Goal: Understand process/instructions: Learn how to perform a task or action

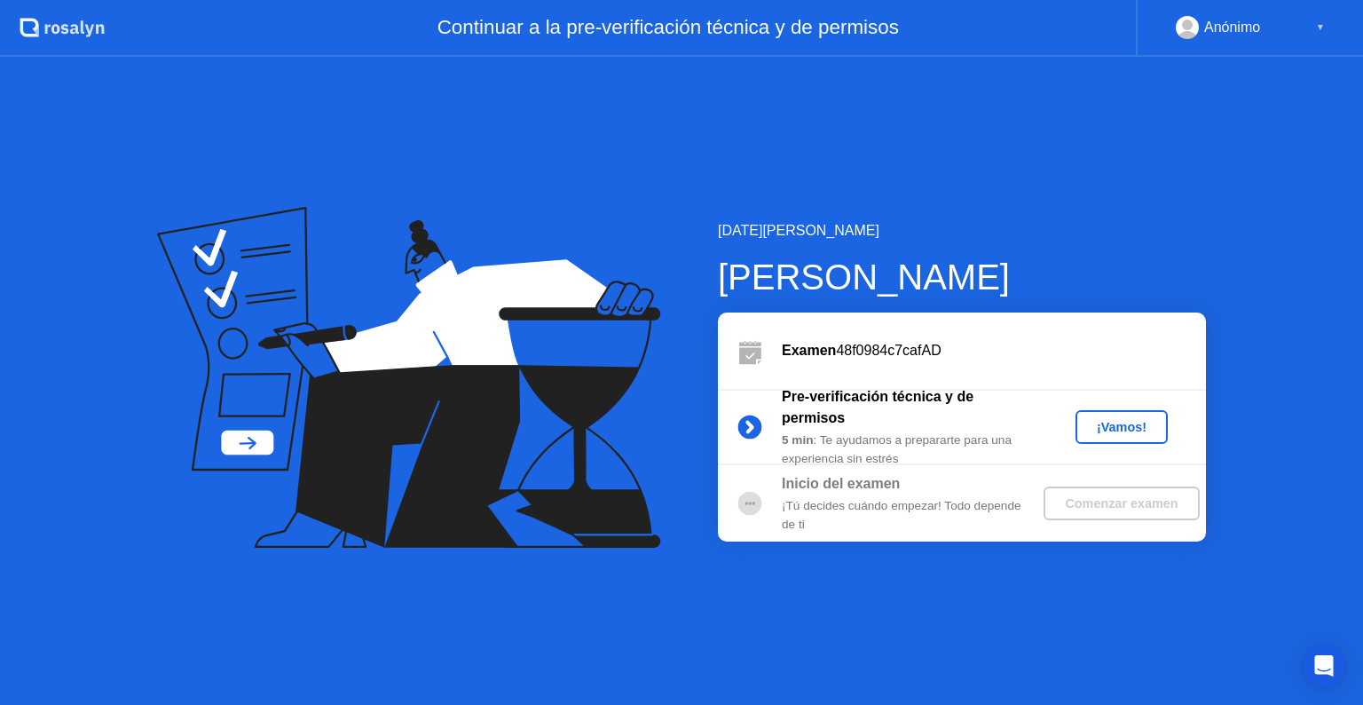
click at [1099, 422] on div "¡Vamos!" at bounding box center [1122, 427] width 78 height 14
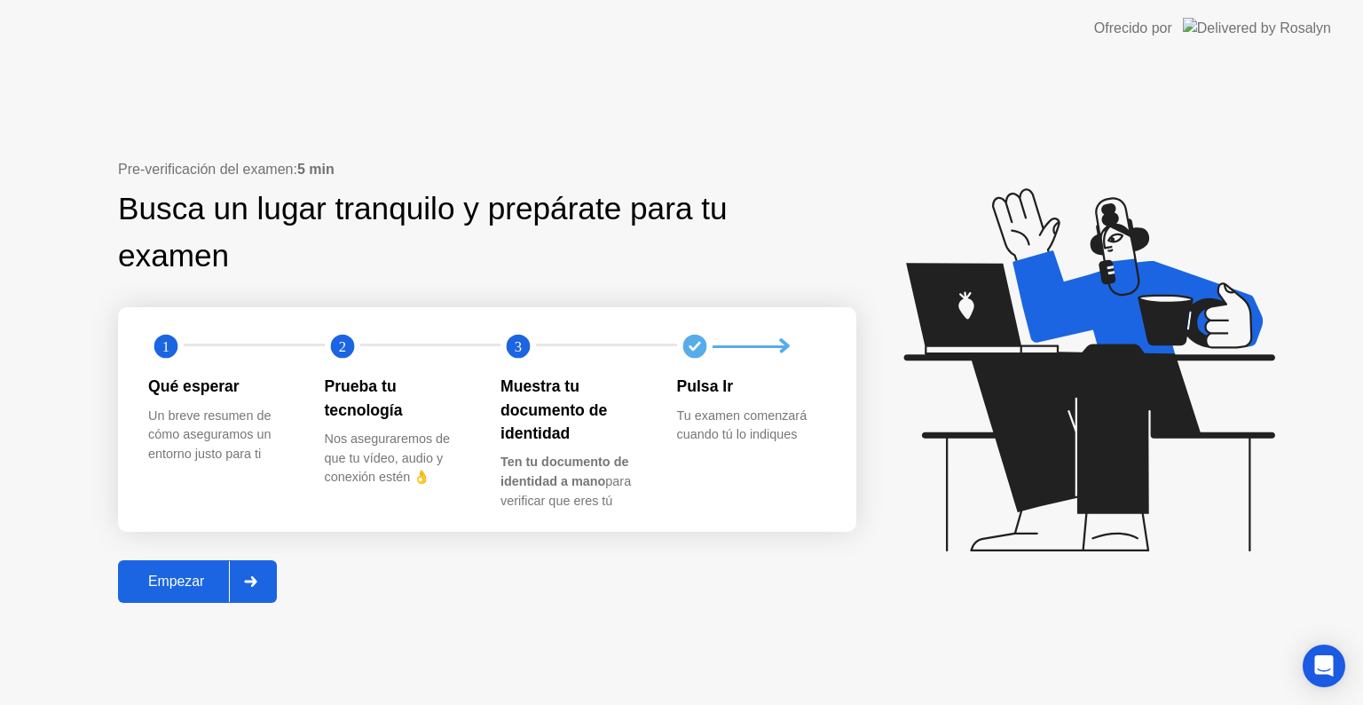
click at [1099, 422] on icon at bounding box center [1089, 369] width 371 height 363
click at [165, 575] on div "Empezar" at bounding box center [176, 581] width 106 height 16
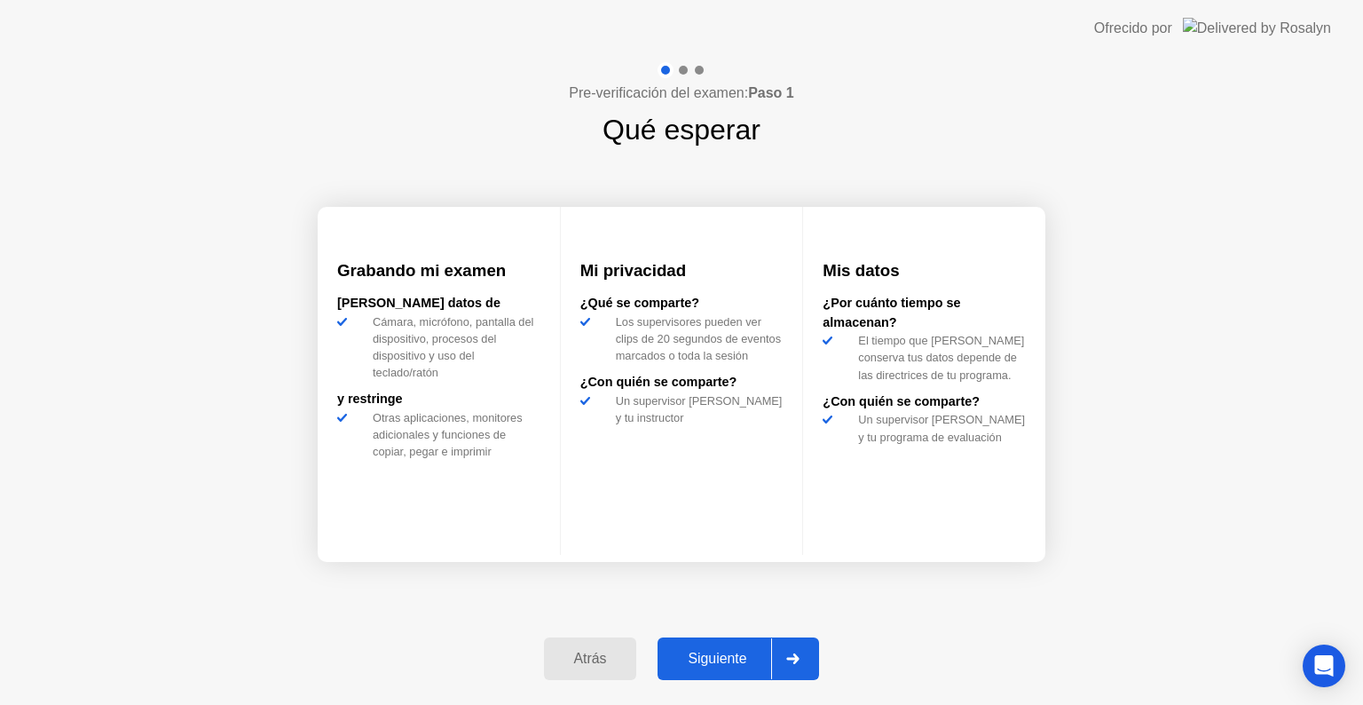
click at [687, 667] on div "Siguiente" at bounding box center [717, 659] width 108 height 16
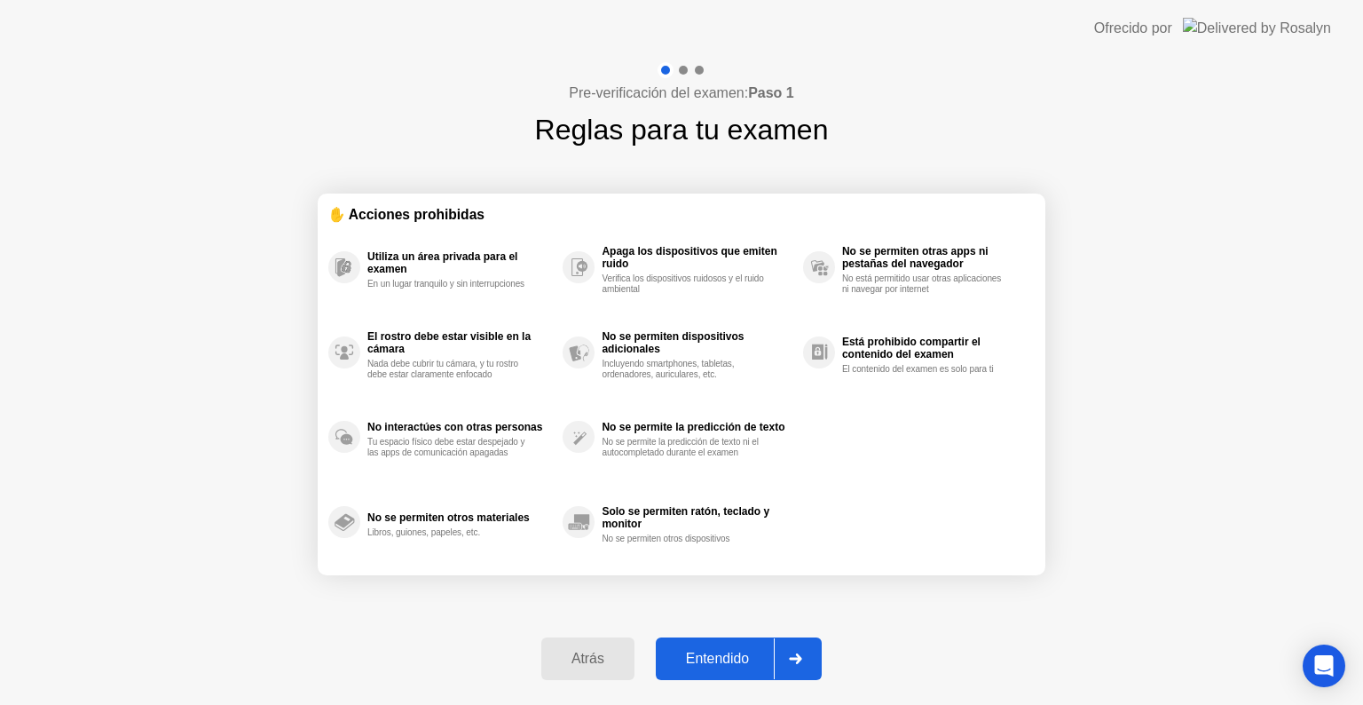
click at [687, 667] on div "Entendido" at bounding box center [717, 659] width 113 height 16
select select "**********"
select select "*******"
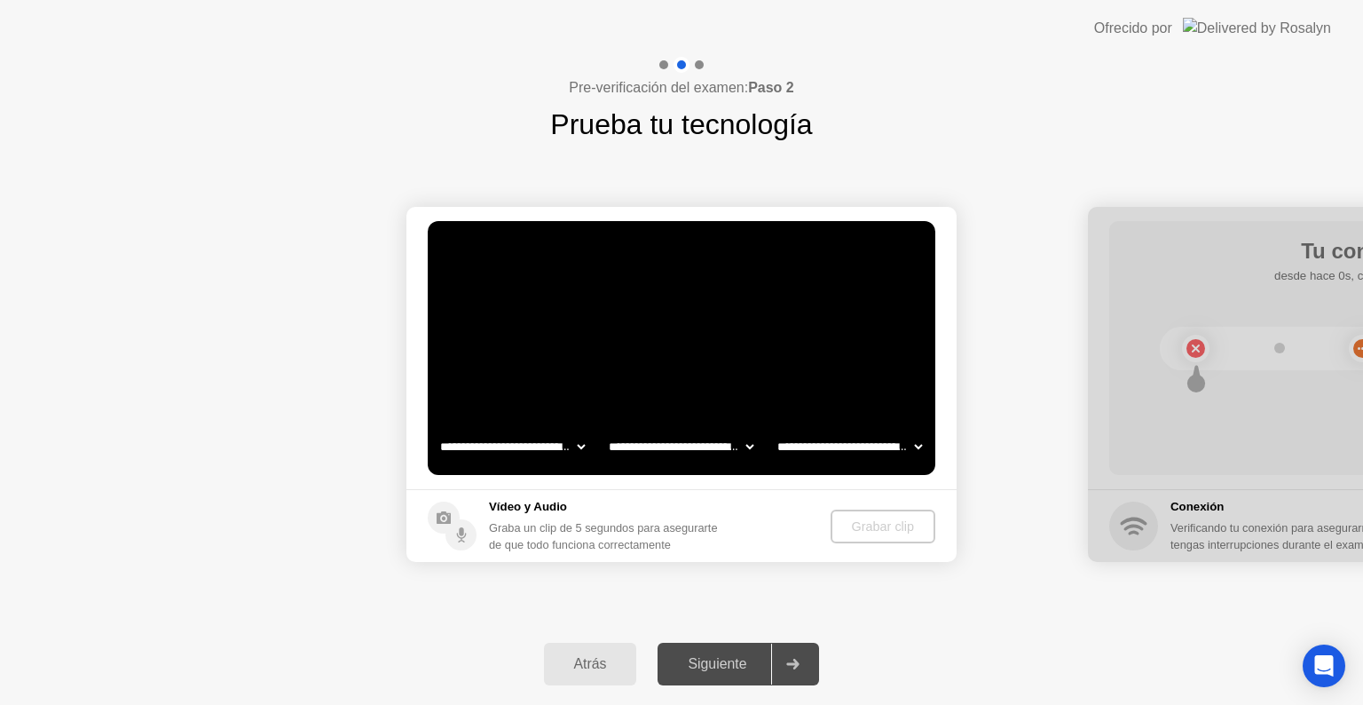
click at [687, 667] on div "Siguiente" at bounding box center [717, 664] width 108 height 16
click at [550, 447] on select "**********" at bounding box center [513, 447] width 152 height 36
click at [869, 525] on div "Grabar clip" at bounding box center [884, 526] width 91 height 14
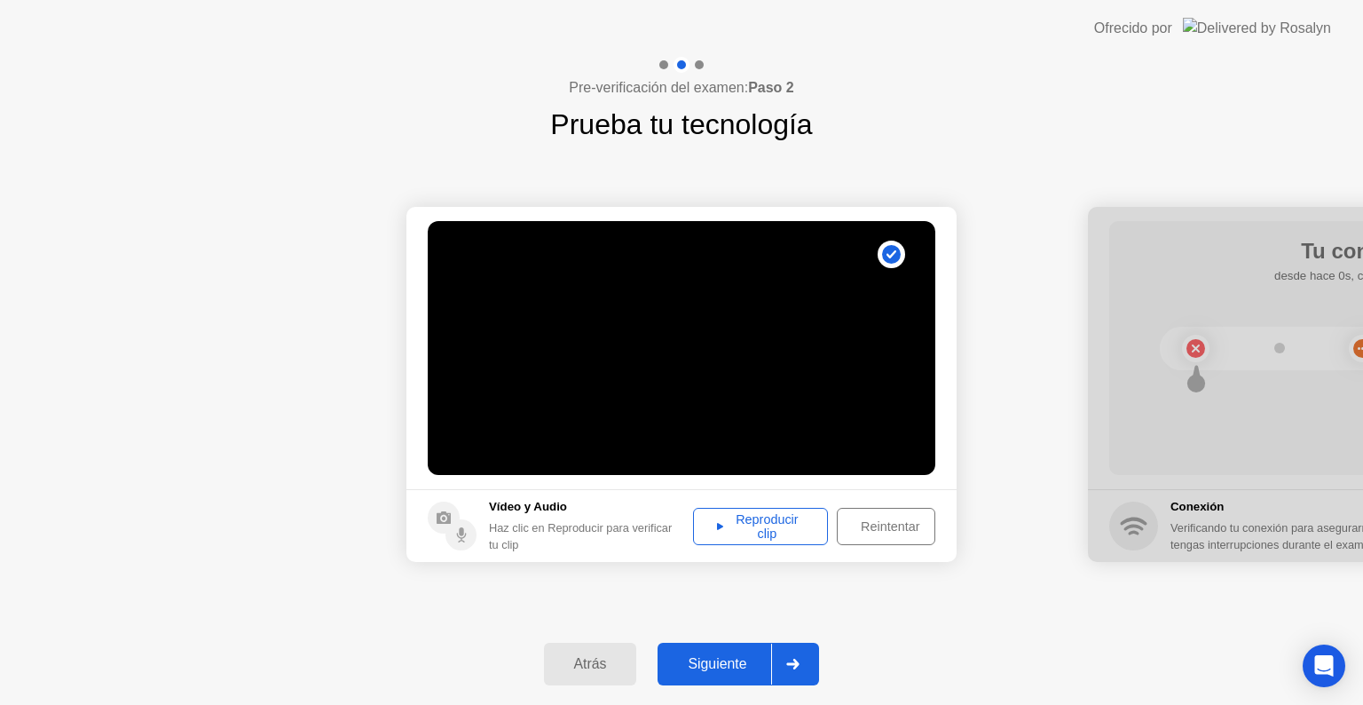
click at [714, 656] on div "Siguiente" at bounding box center [717, 664] width 108 height 16
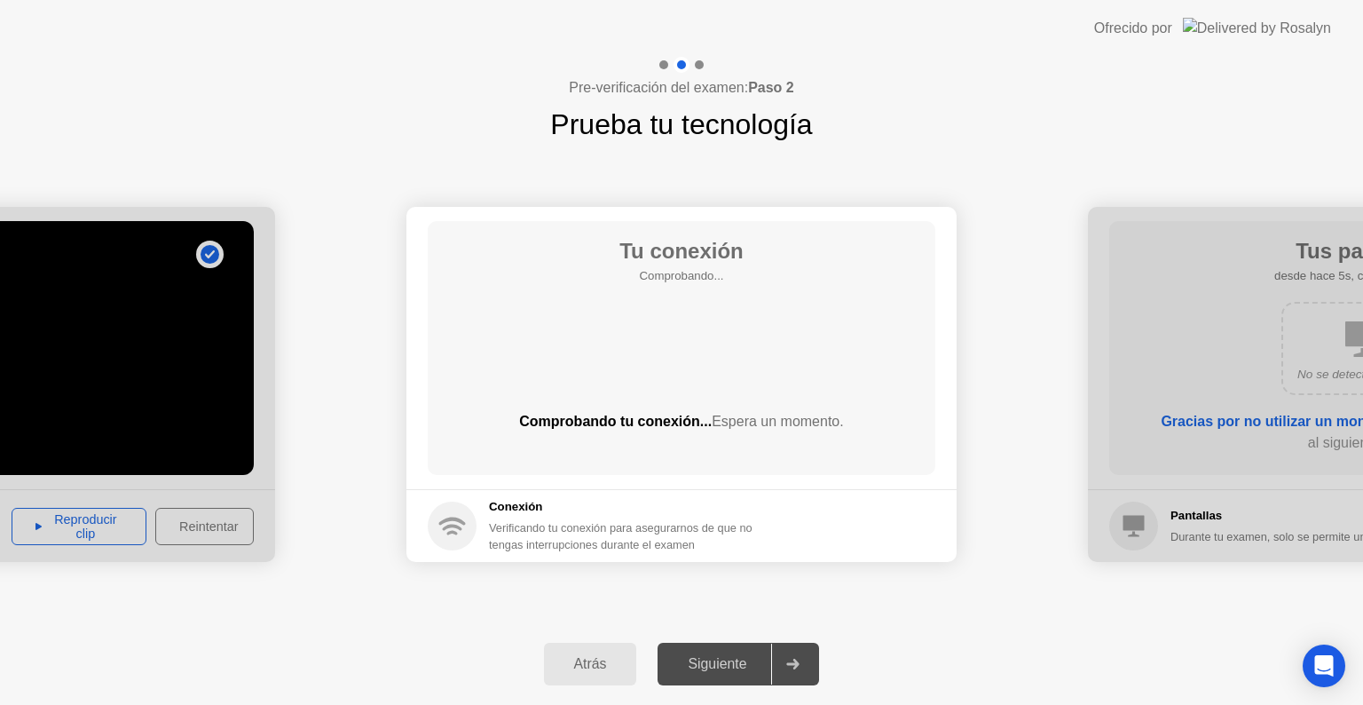
click at [714, 638] on div "Atrás Siguiente" at bounding box center [681, 664] width 1363 height 82
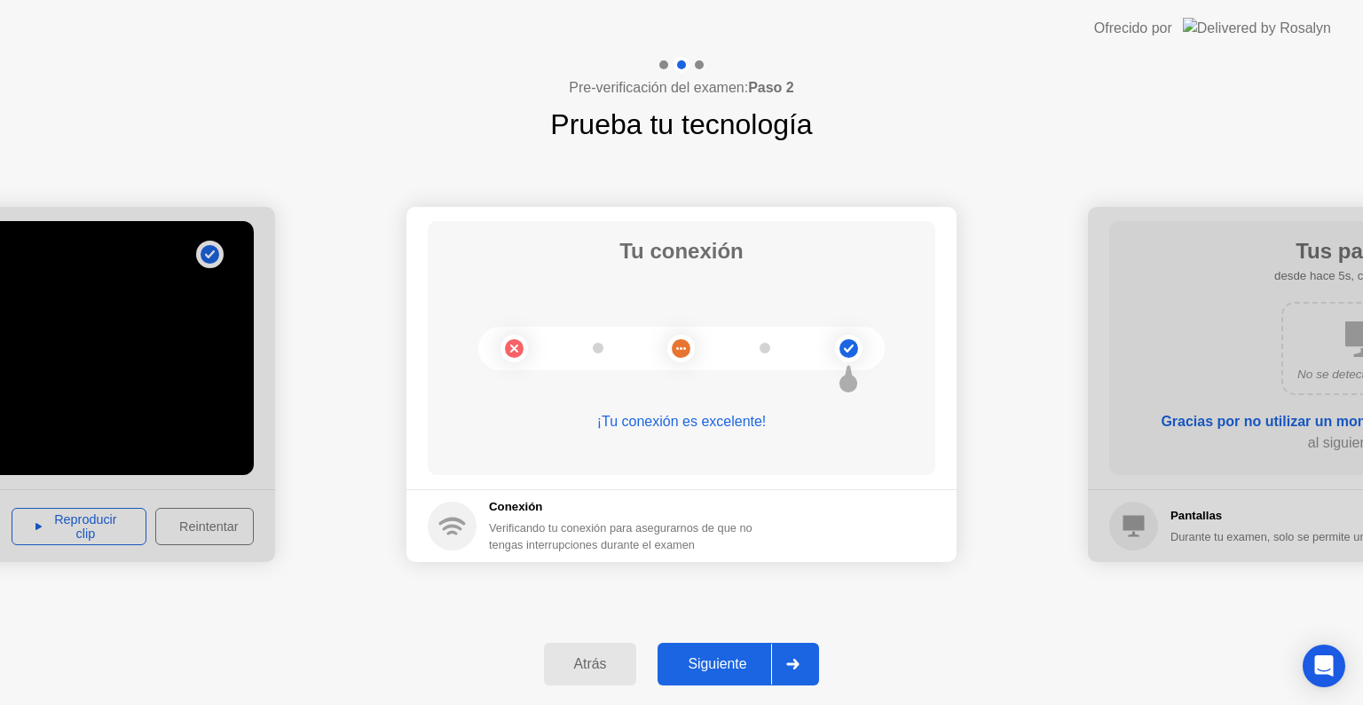
click at [711, 665] on div "Siguiente" at bounding box center [717, 664] width 108 height 16
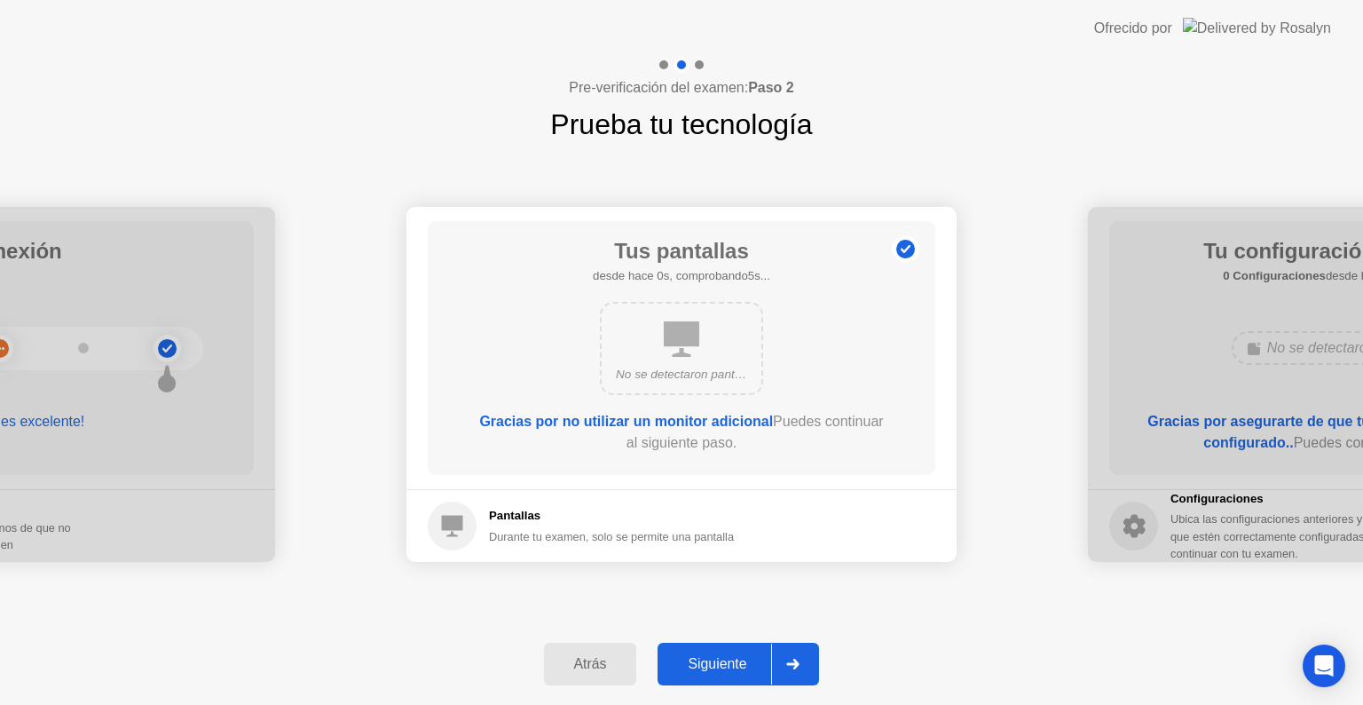
click at [711, 665] on div "Siguiente" at bounding box center [717, 664] width 108 height 16
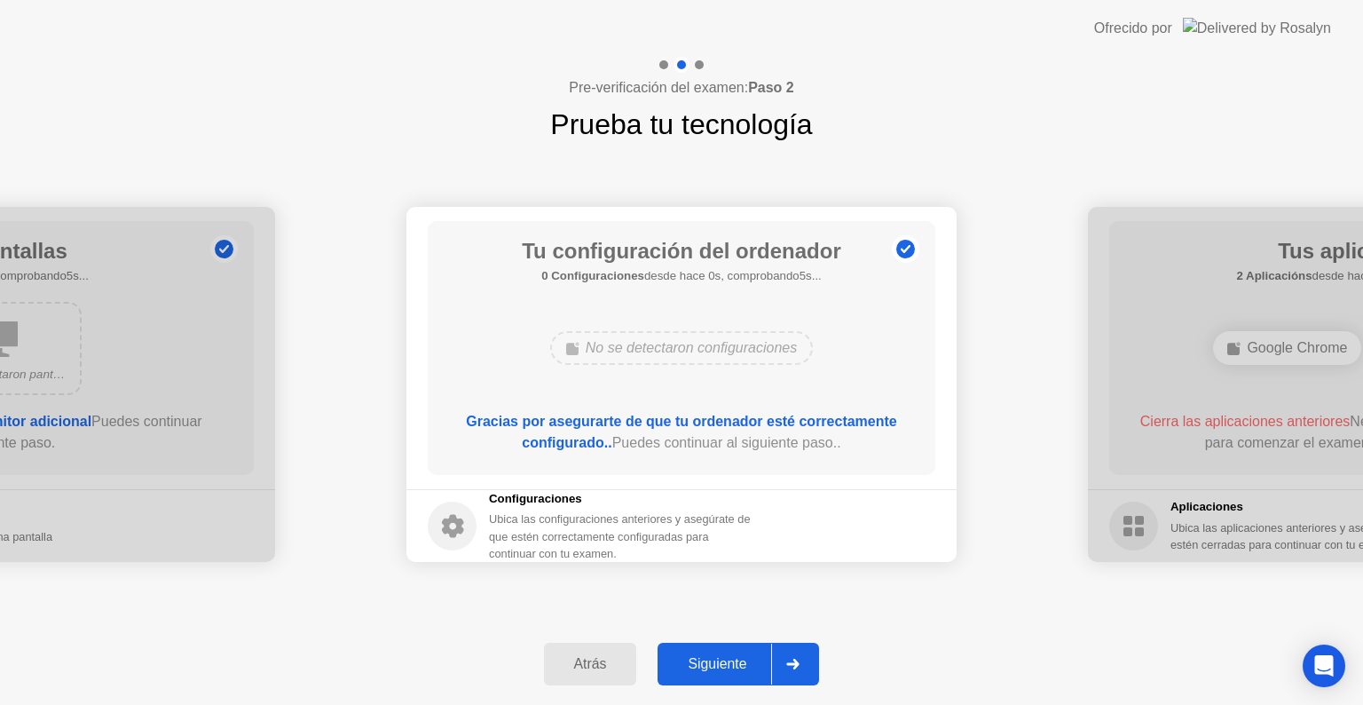
click at [711, 665] on div "Siguiente" at bounding box center [717, 664] width 108 height 16
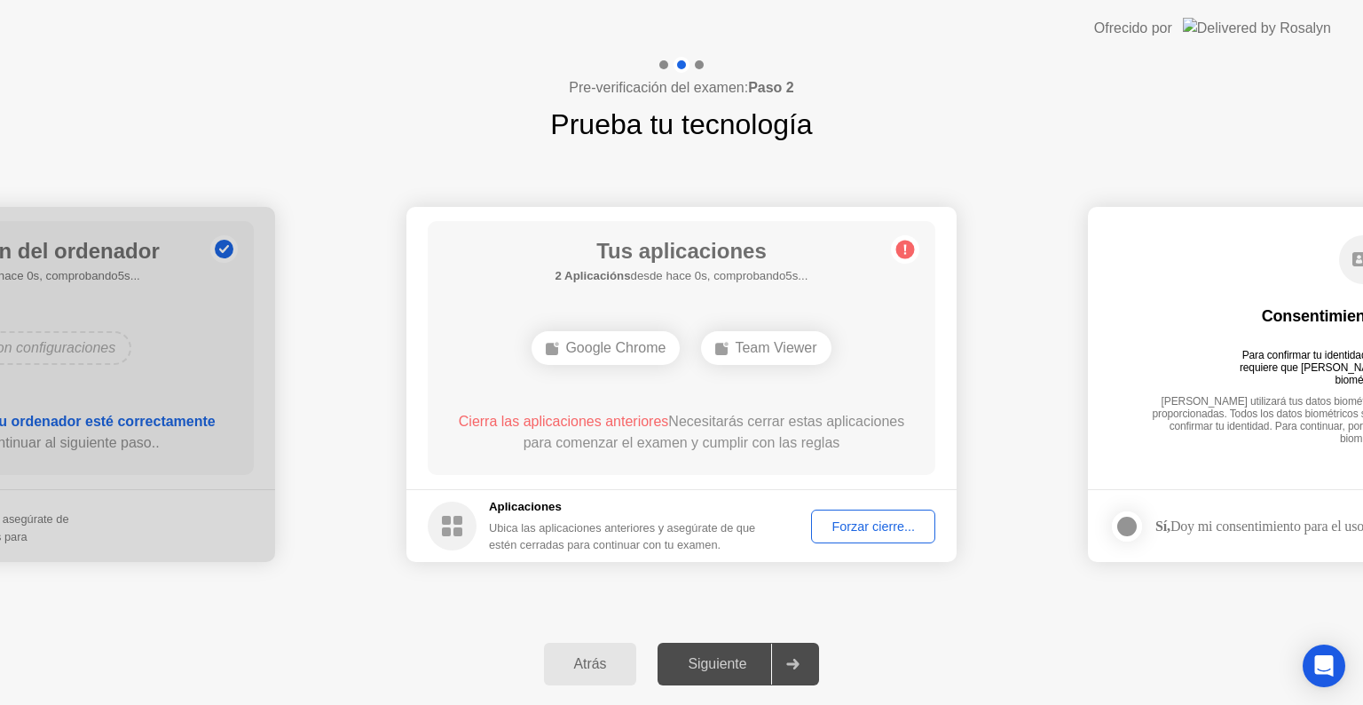
click at [841, 529] on div "Forzar cierre..." at bounding box center [873, 526] width 112 height 14
